Goal: Check status

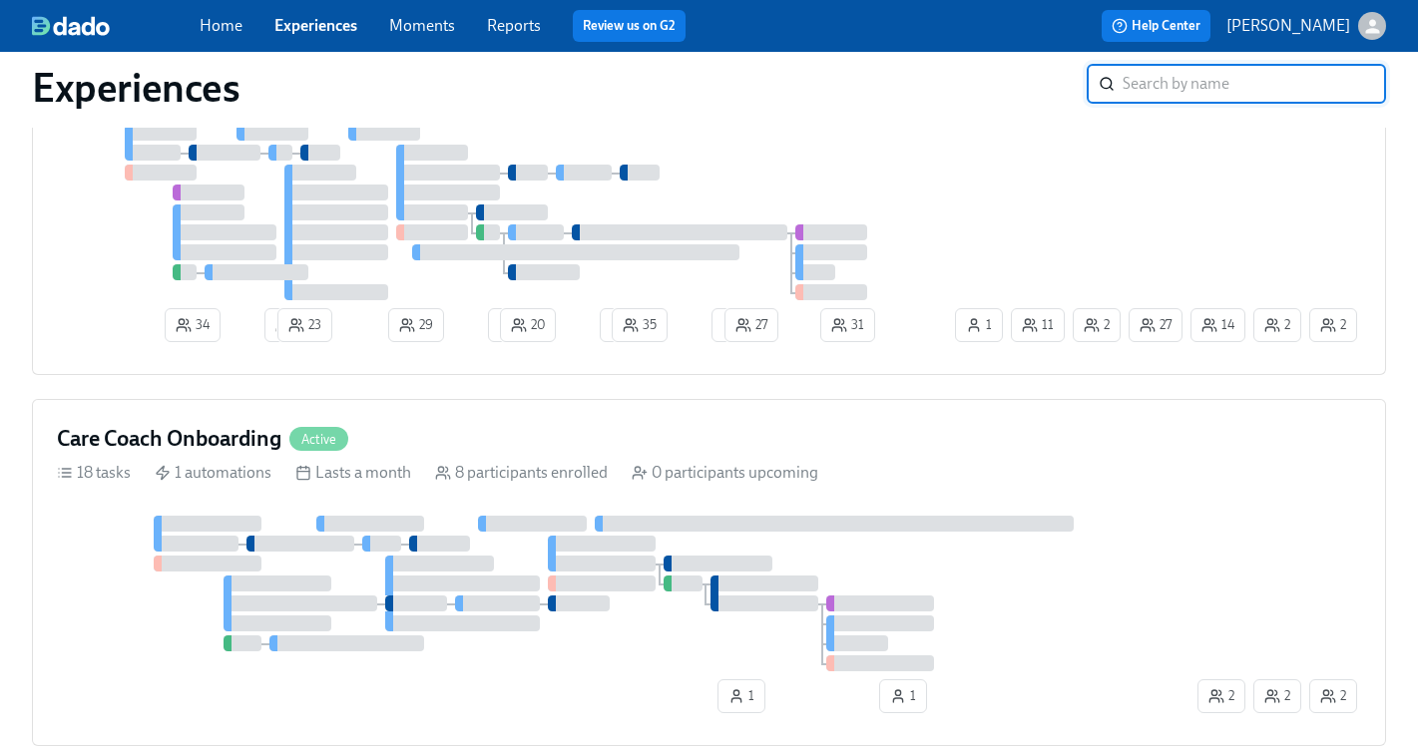
scroll to position [703, 0]
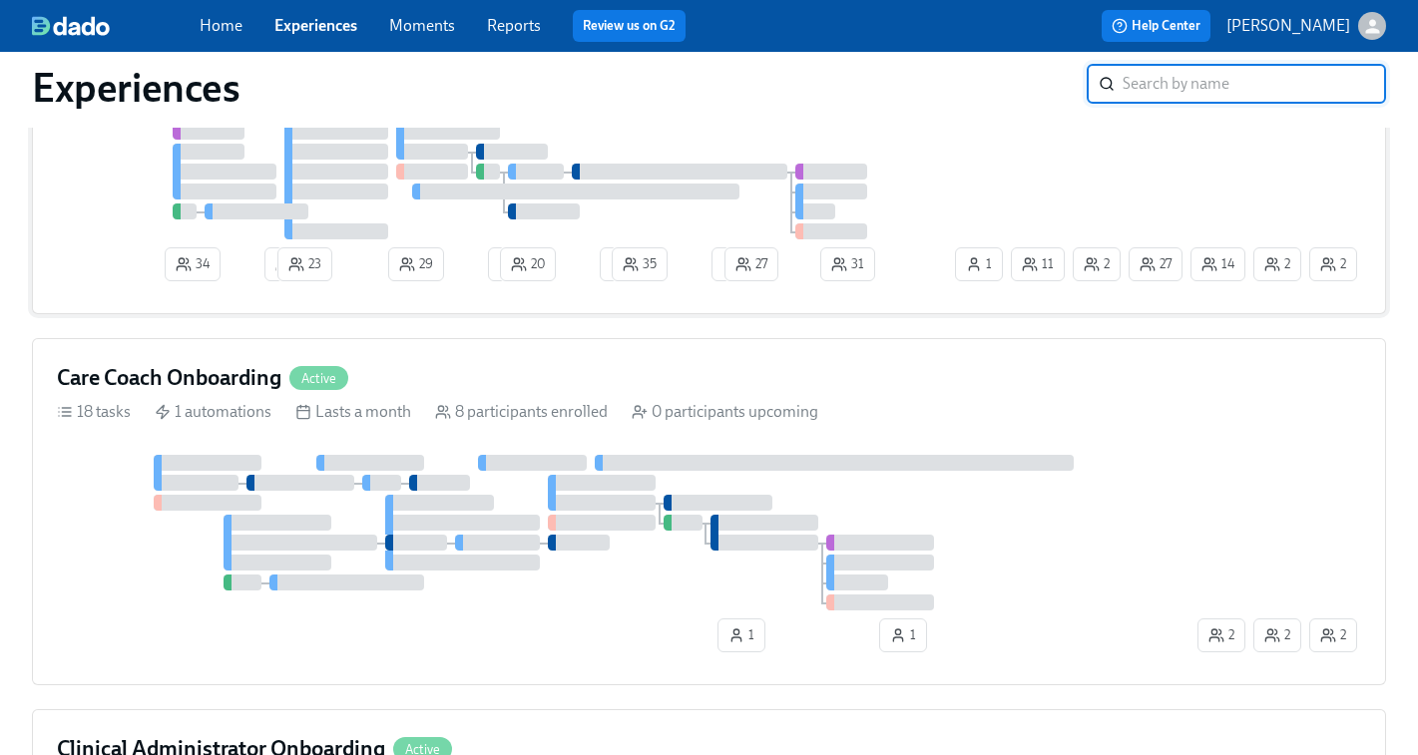
click at [969, 172] on div "34 2 23 29 4 20 2 35 1 27 31 14 27 2 2 2 11 1" at bounding box center [709, 176] width 1304 height 225
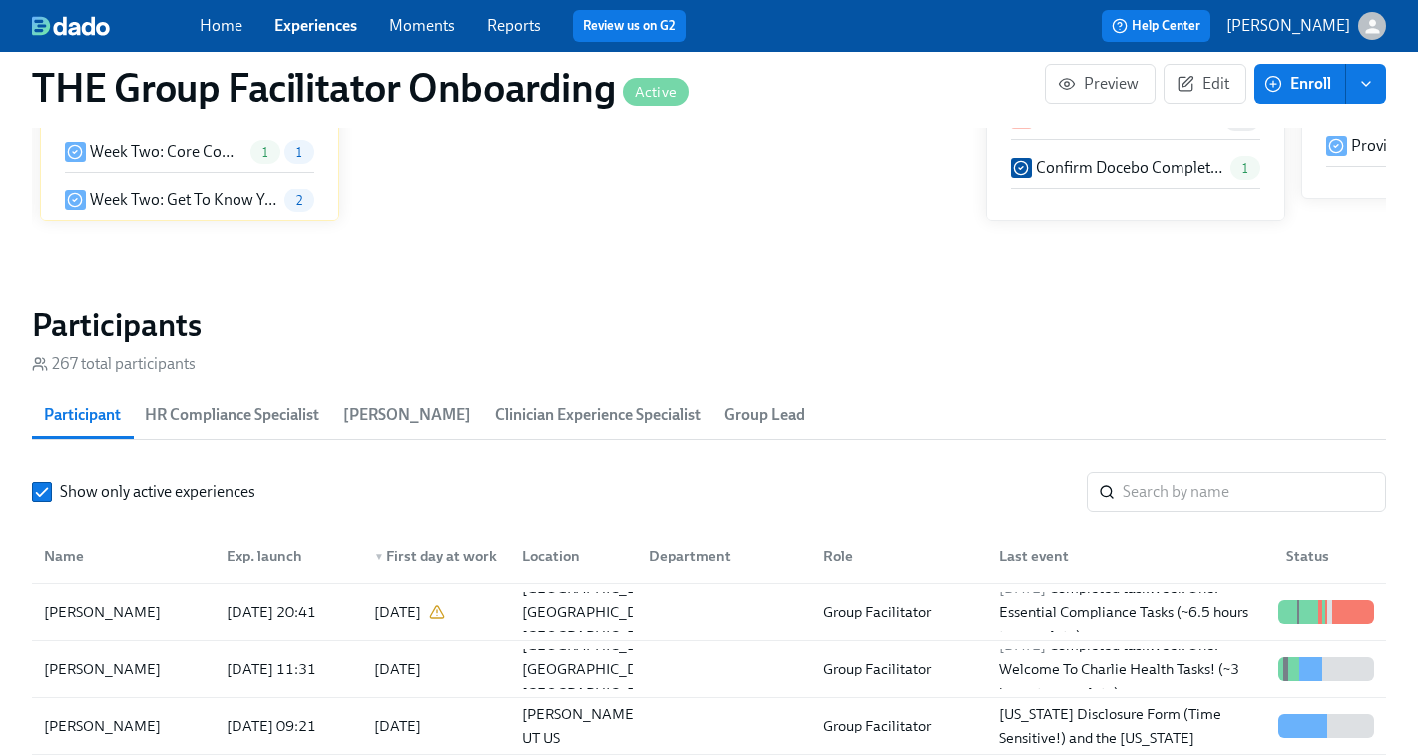
scroll to position [1676, 0]
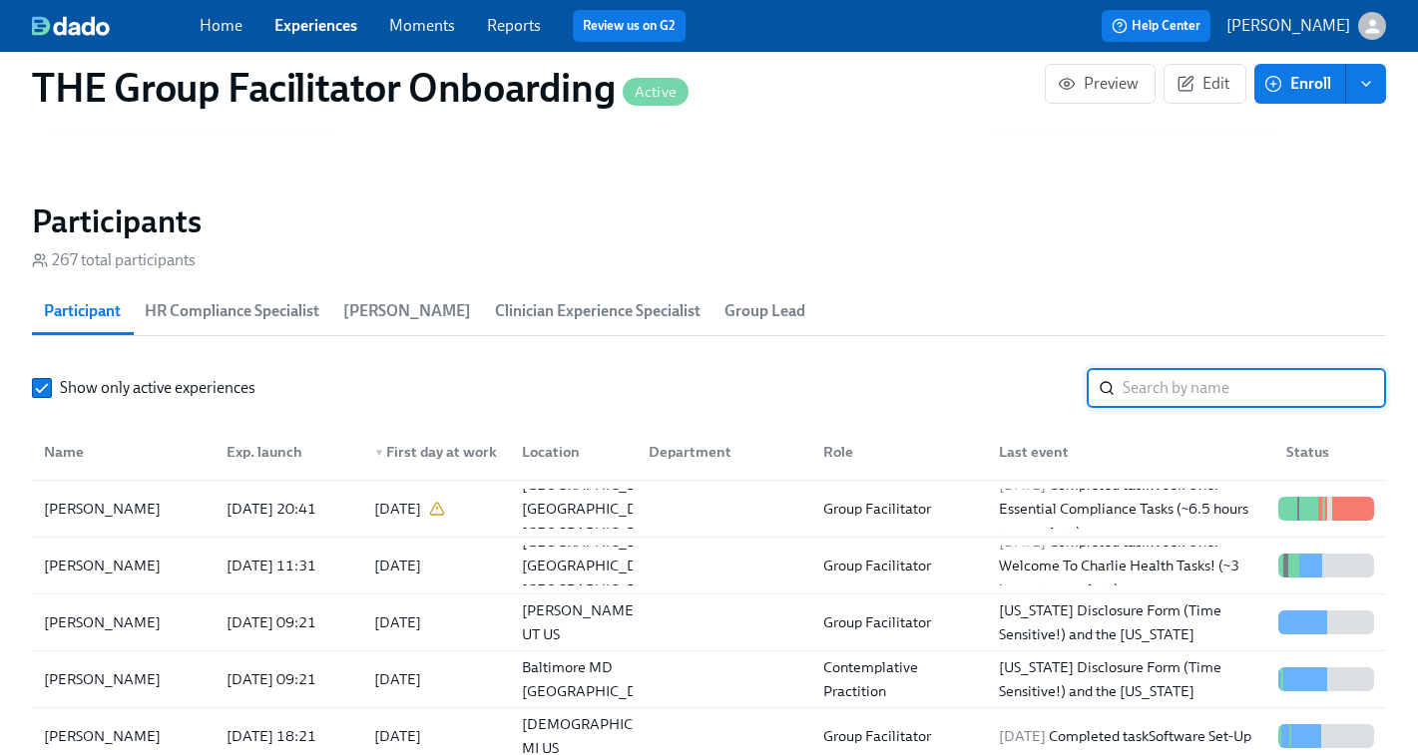
click at [1147, 388] on input "search" at bounding box center [1253, 388] width 263 height 40
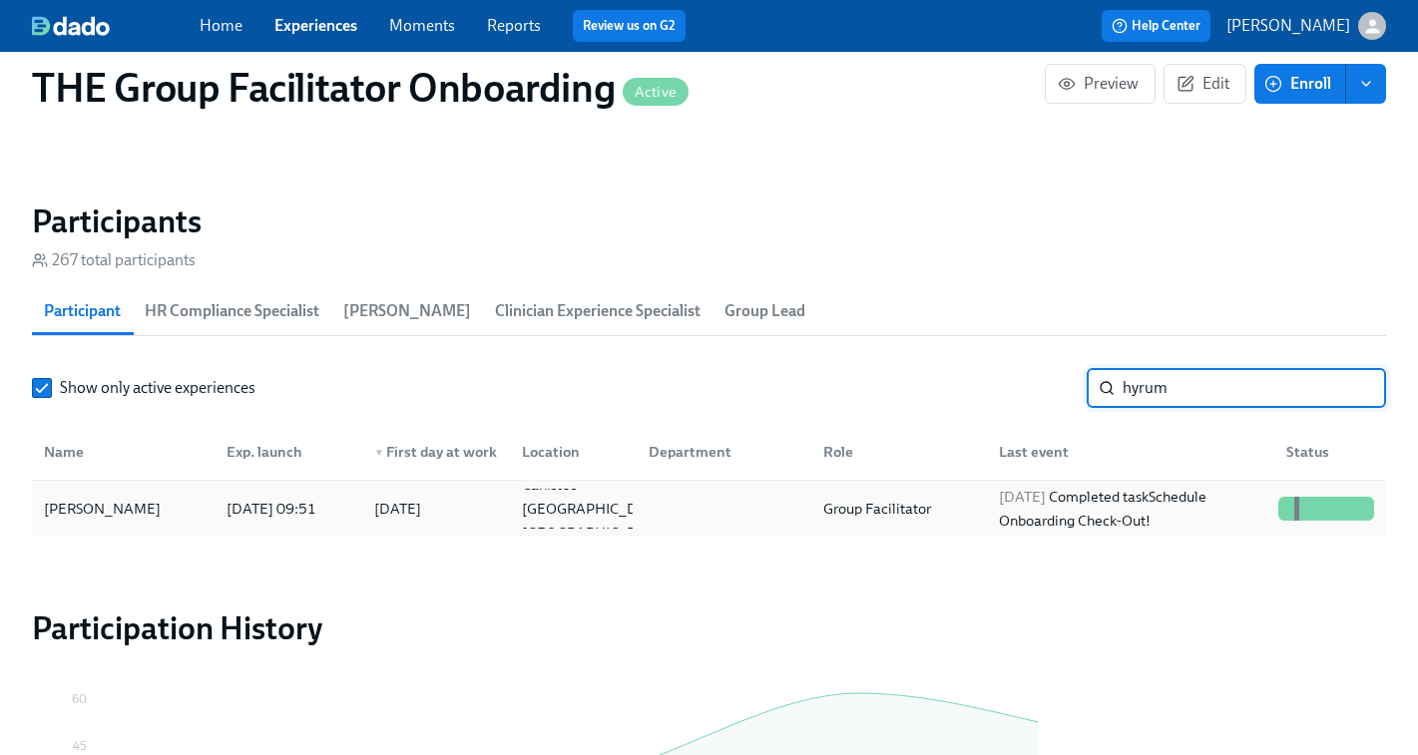
type input "hyrum"
click at [1097, 511] on div "[DATE] Completed task Schedule Onboarding Check-Out!" at bounding box center [1130, 509] width 279 height 48
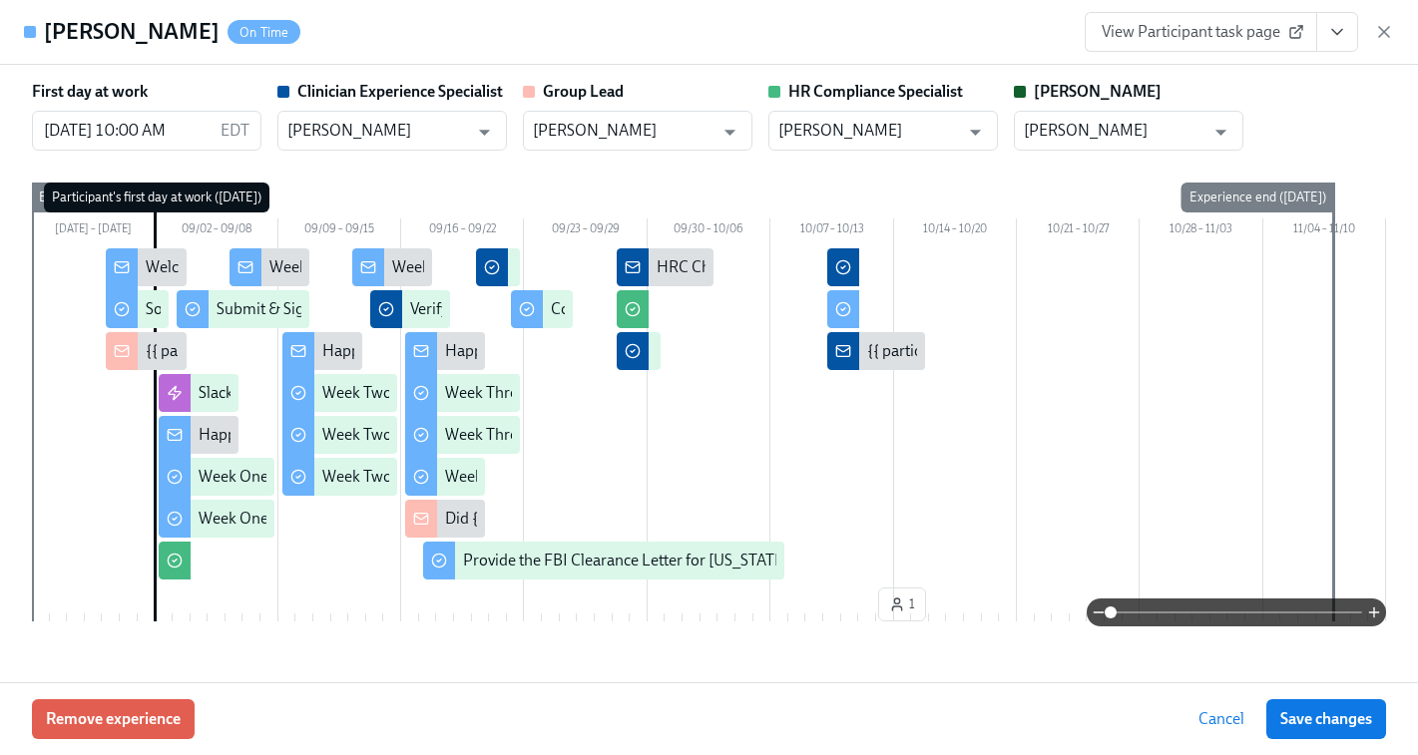
click at [1328, 24] on icon "View task page" at bounding box center [1337, 32] width 20 height 20
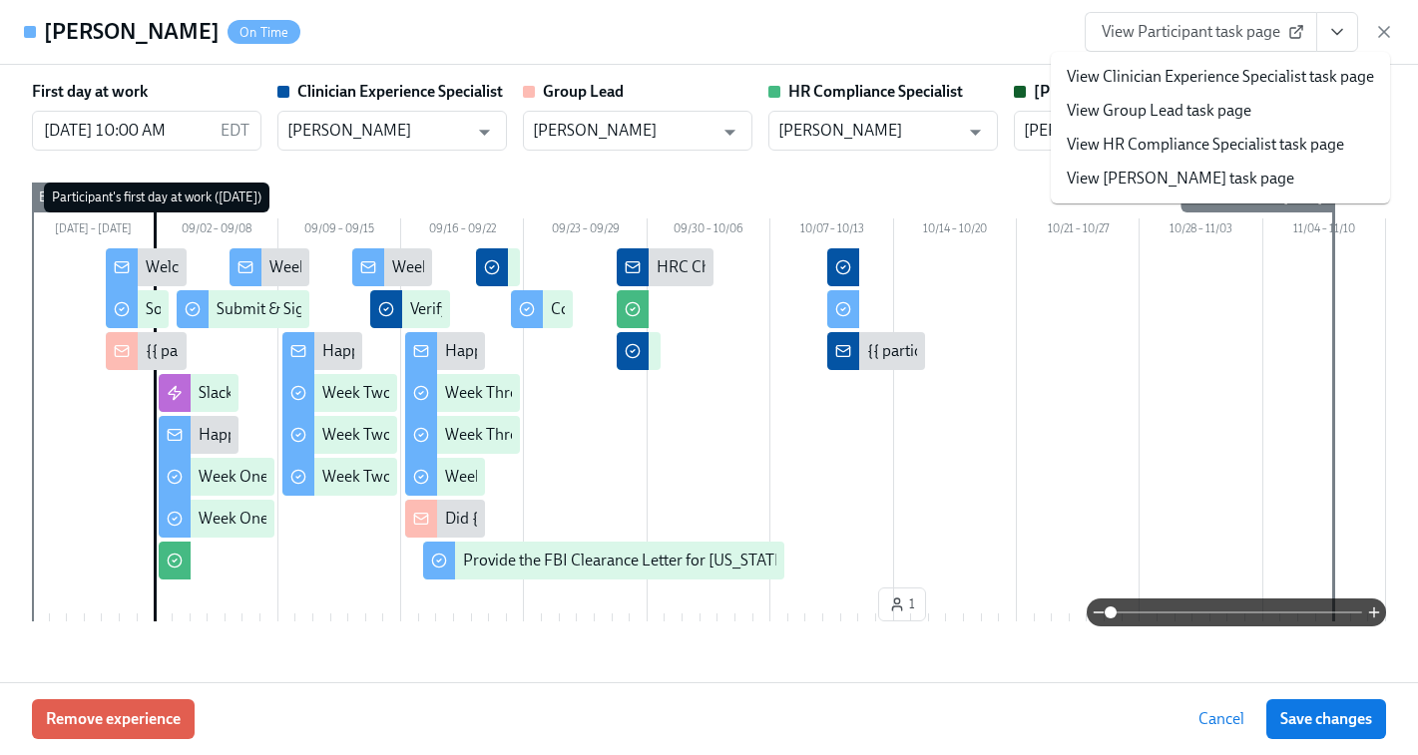
click at [1186, 74] on link "View Clinician Experience Specialist task page" at bounding box center [1220, 77] width 307 height 22
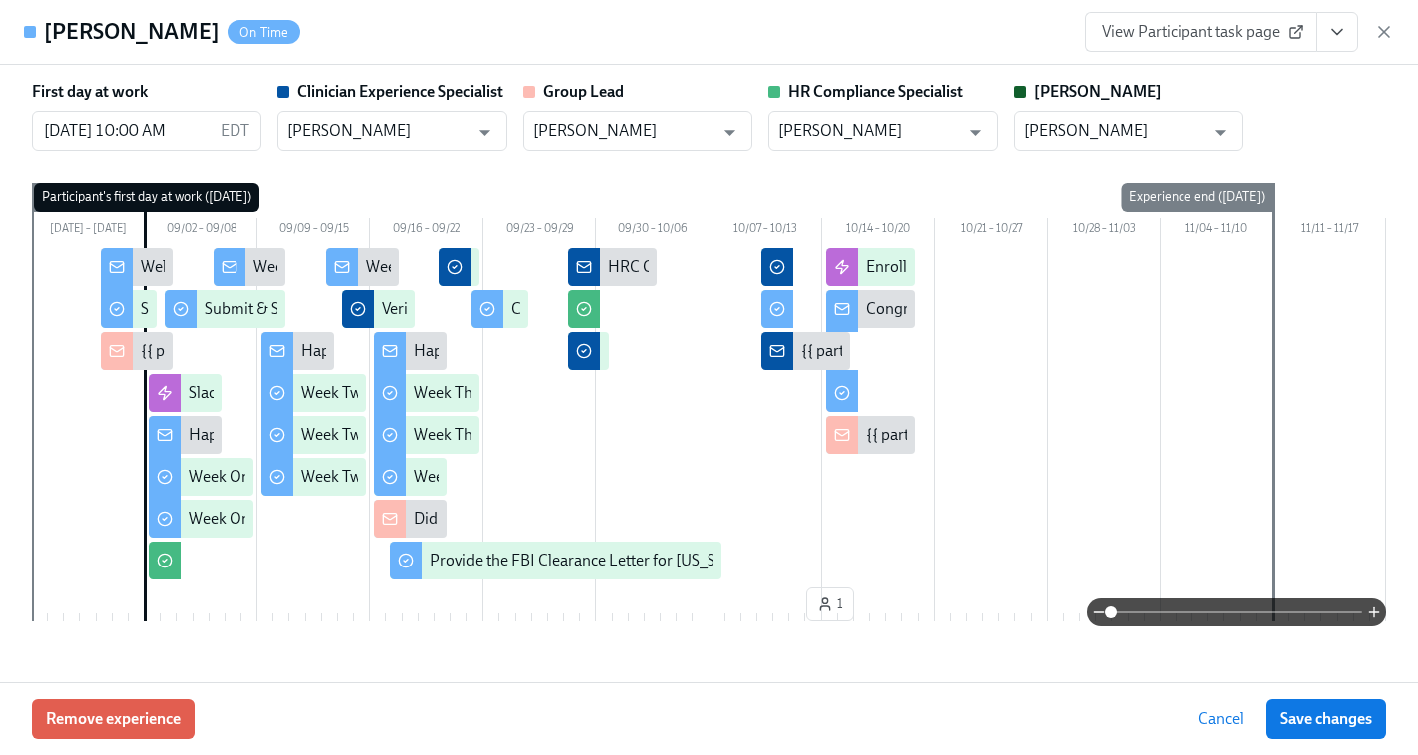
scroll to position [0, 27636]
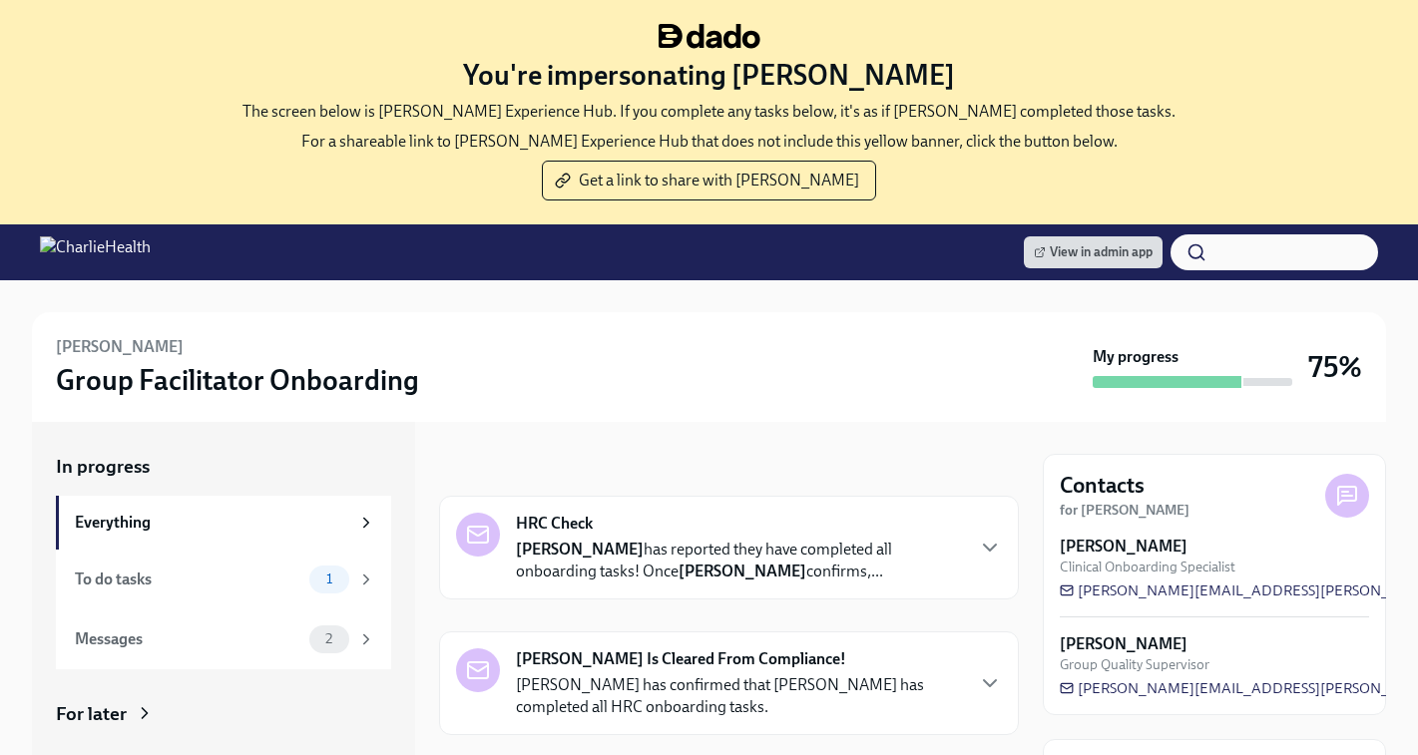
scroll to position [224, 0]
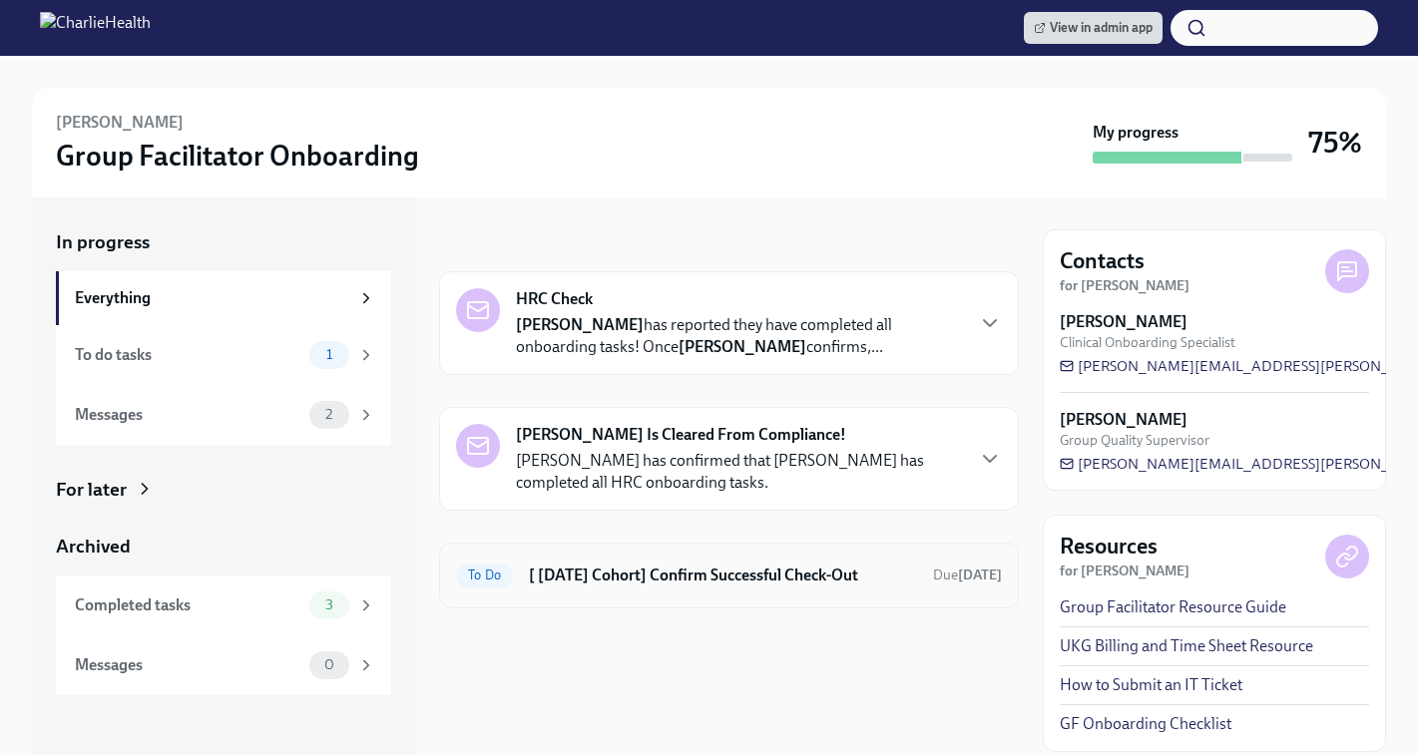
click at [609, 572] on h6 "[ [DATE] Cohort] Confirm Successful Check-Out" at bounding box center [723, 576] width 388 height 22
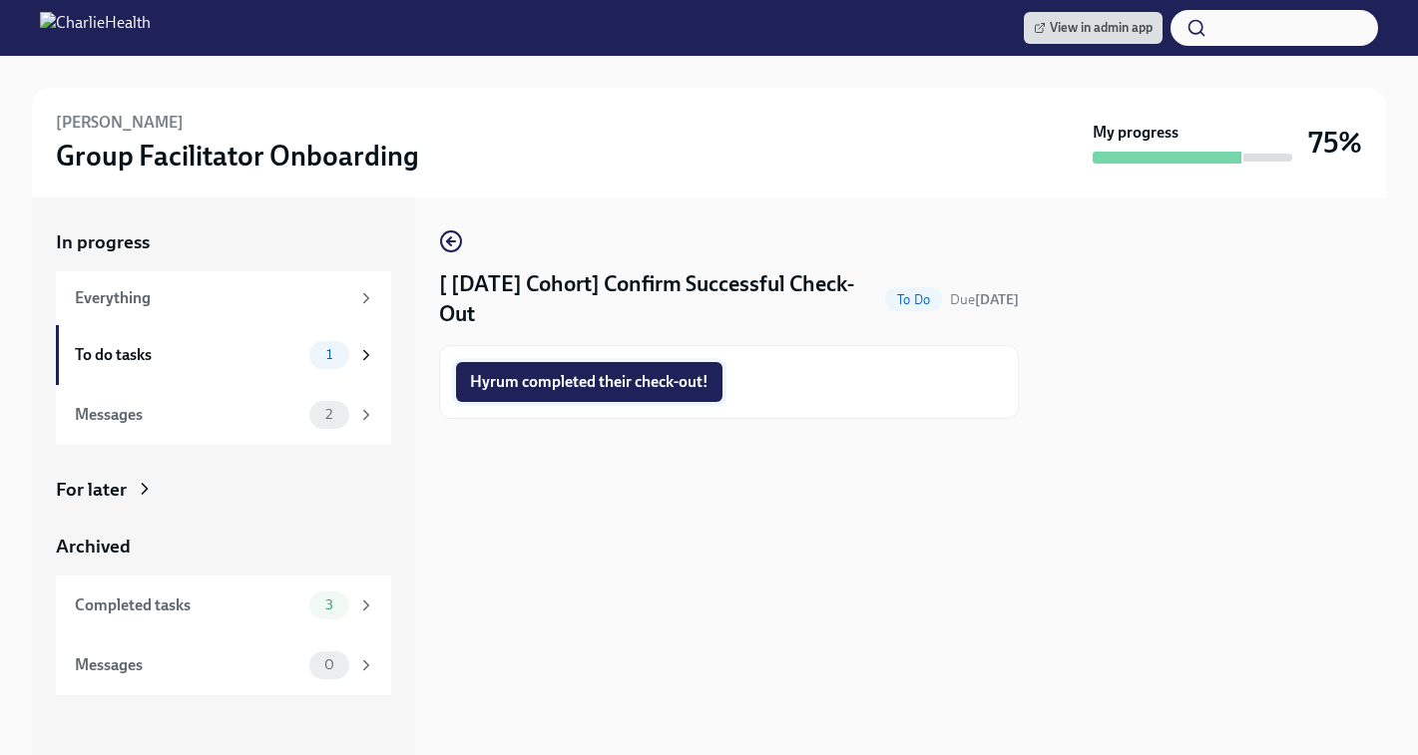
click at [557, 398] on button "Hyrum completed their check-out!" at bounding box center [589, 382] width 266 height 40
